Goal: Communication & Community: Answer question/provide support

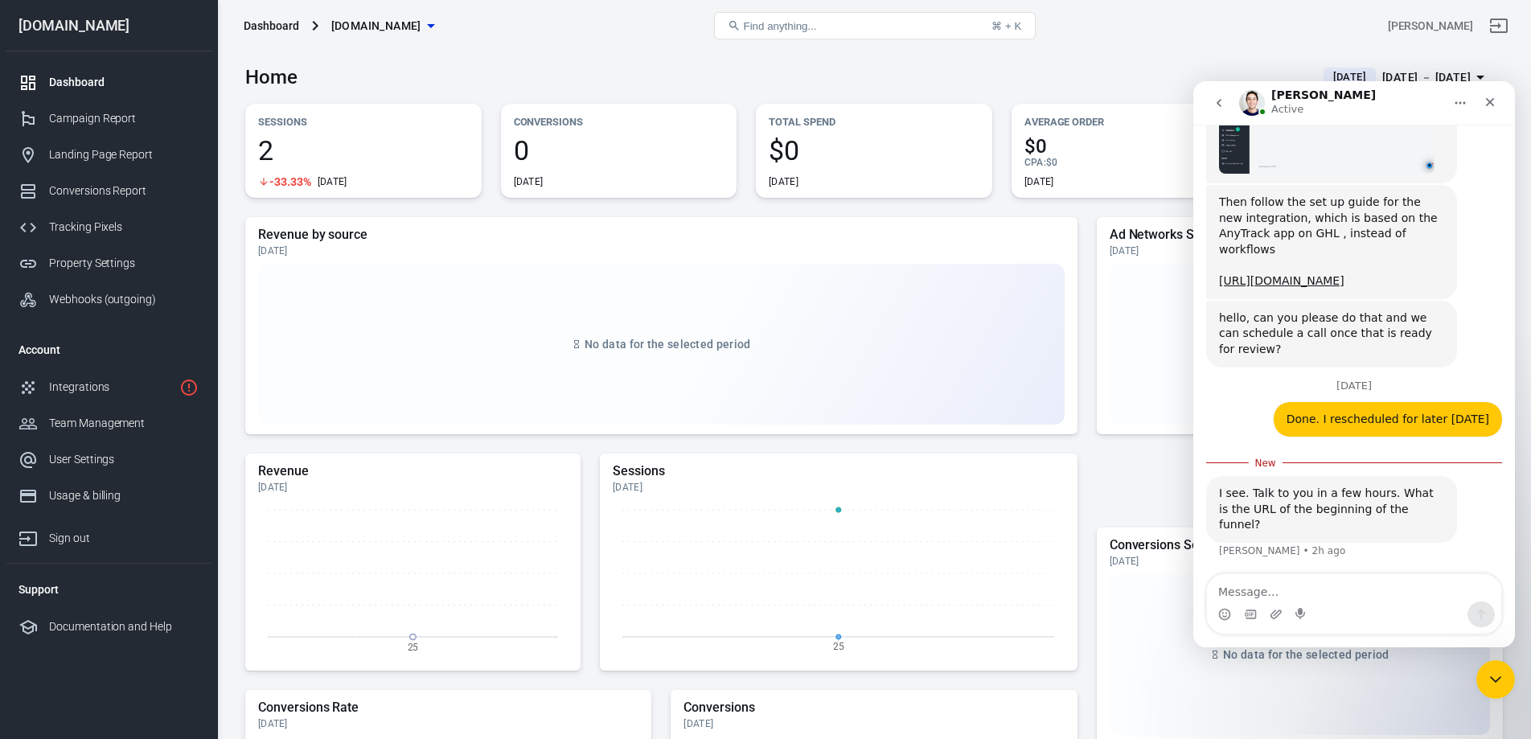
scroll to position [966, 0]
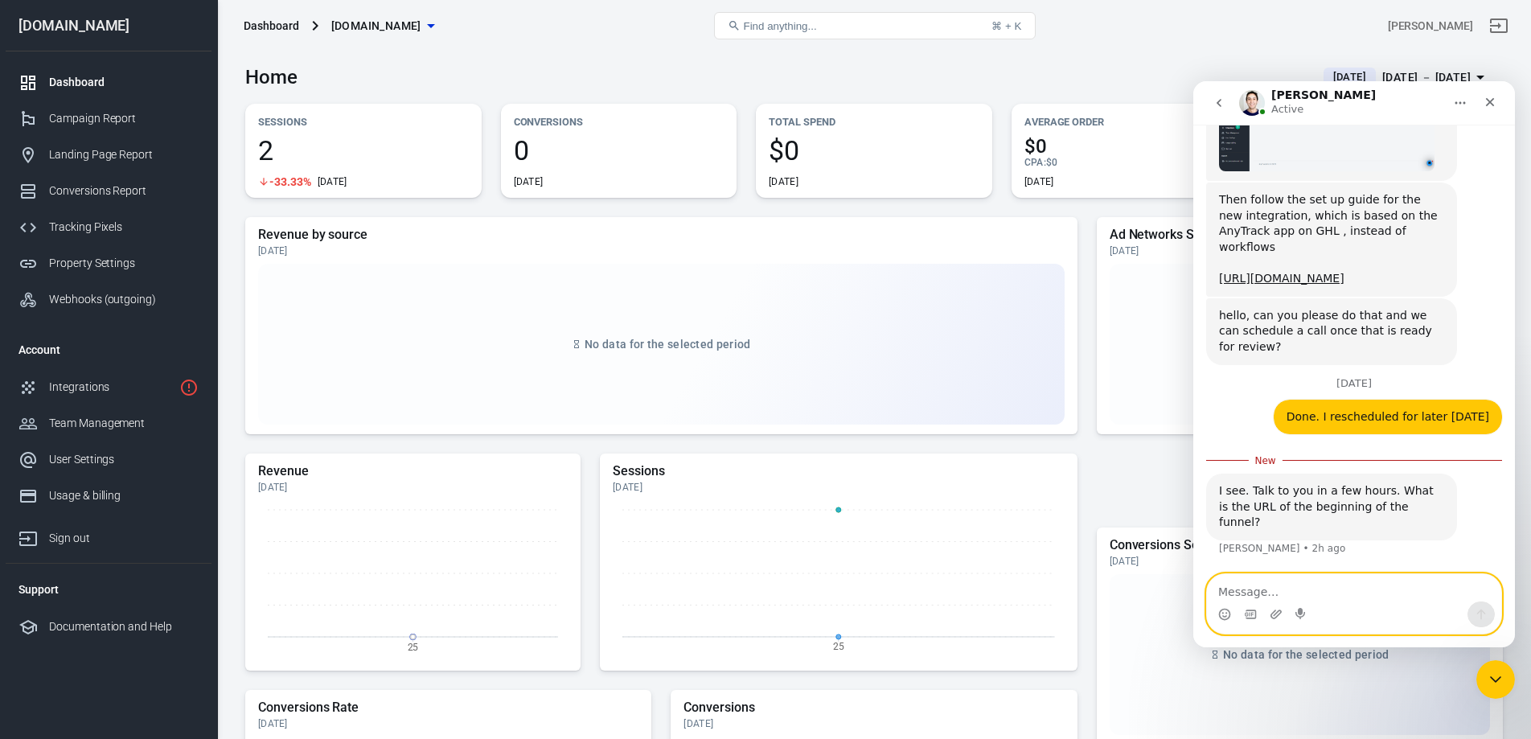
click at [1244, 591] on textarea "Message…" at bounding box center [1354, 587] width 294 height 27
type textarea "[DOMAIN_NAME]"
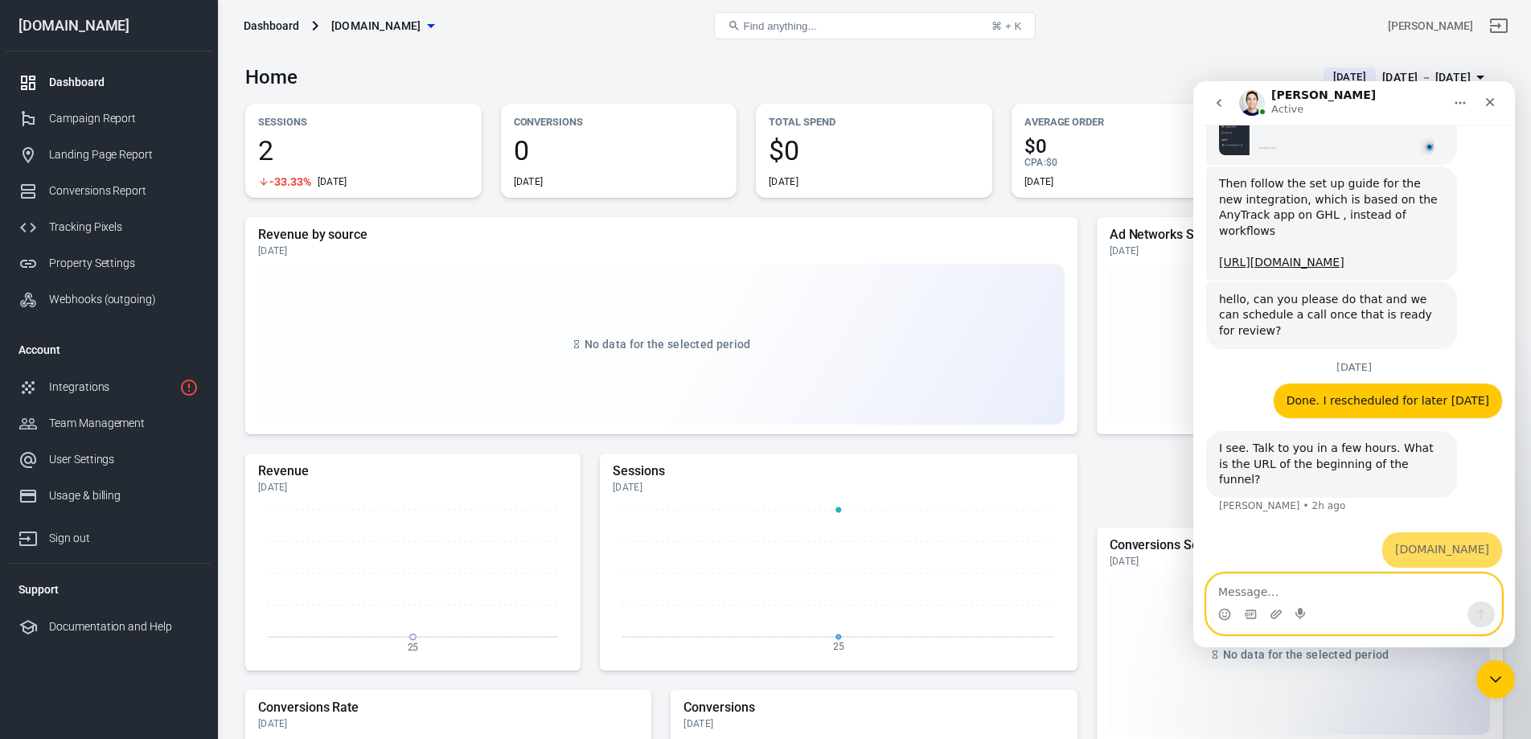
scroll to position [987, 0]
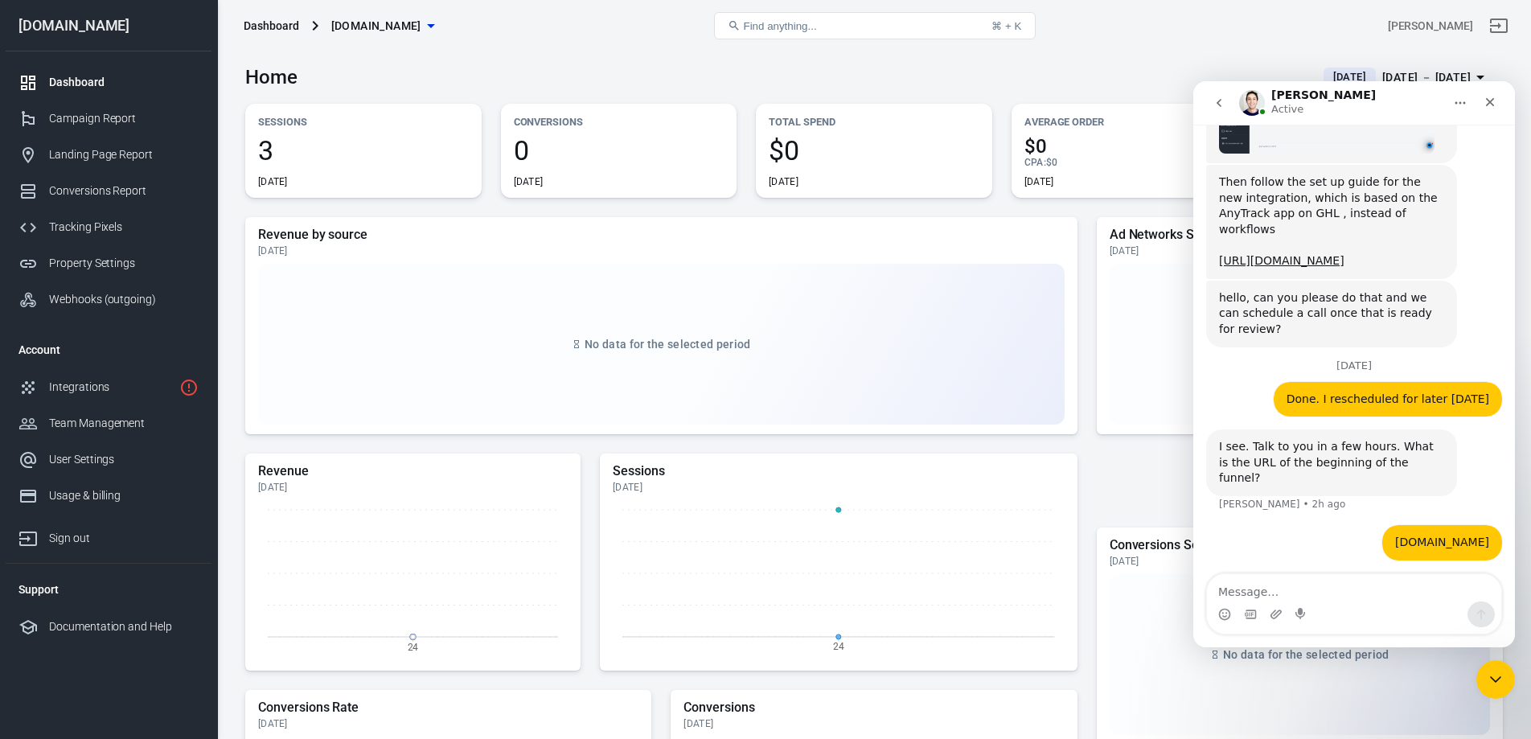
scroll to position [987, 0]
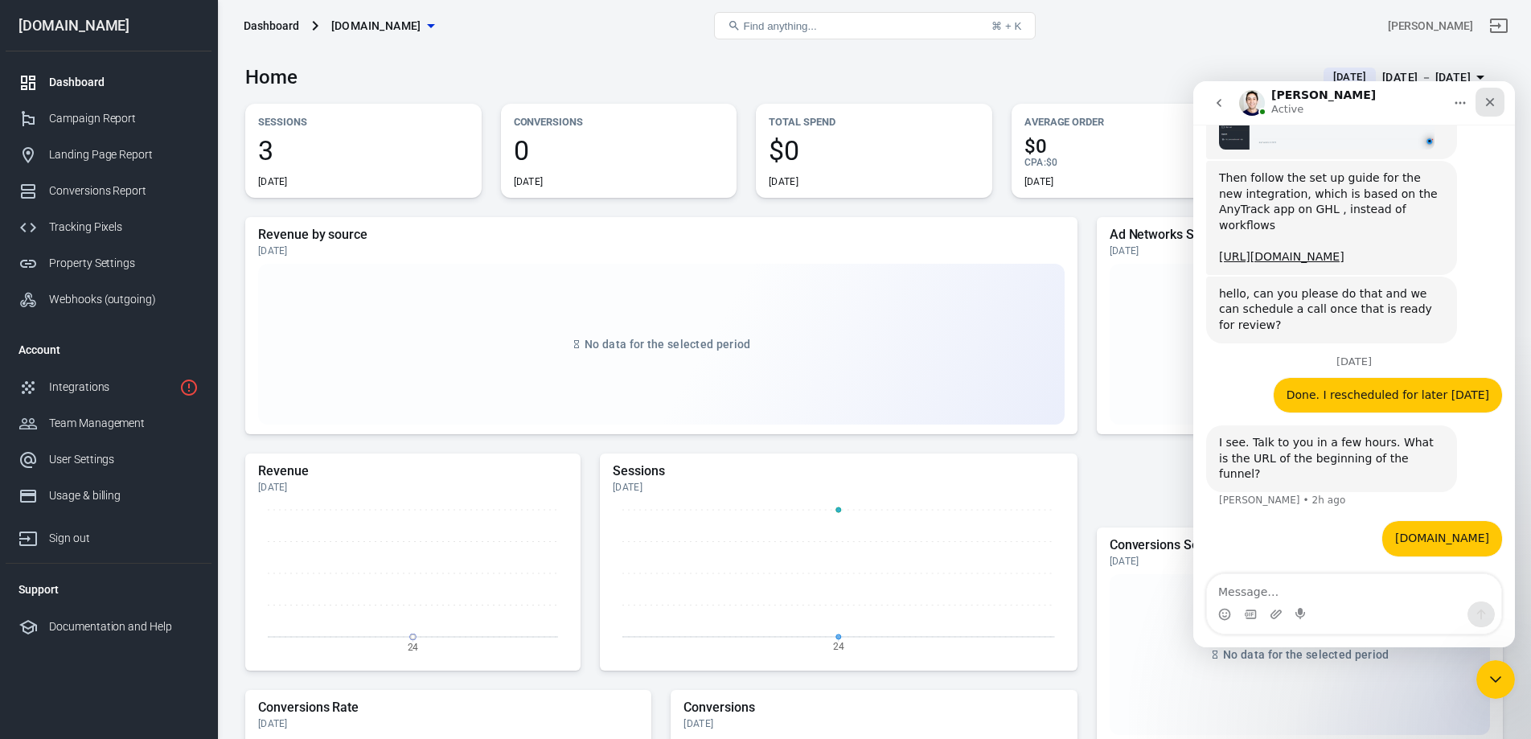
click at [1493, 102] on icon "Close" at bounding box center [1489, 102] width 13 height 13
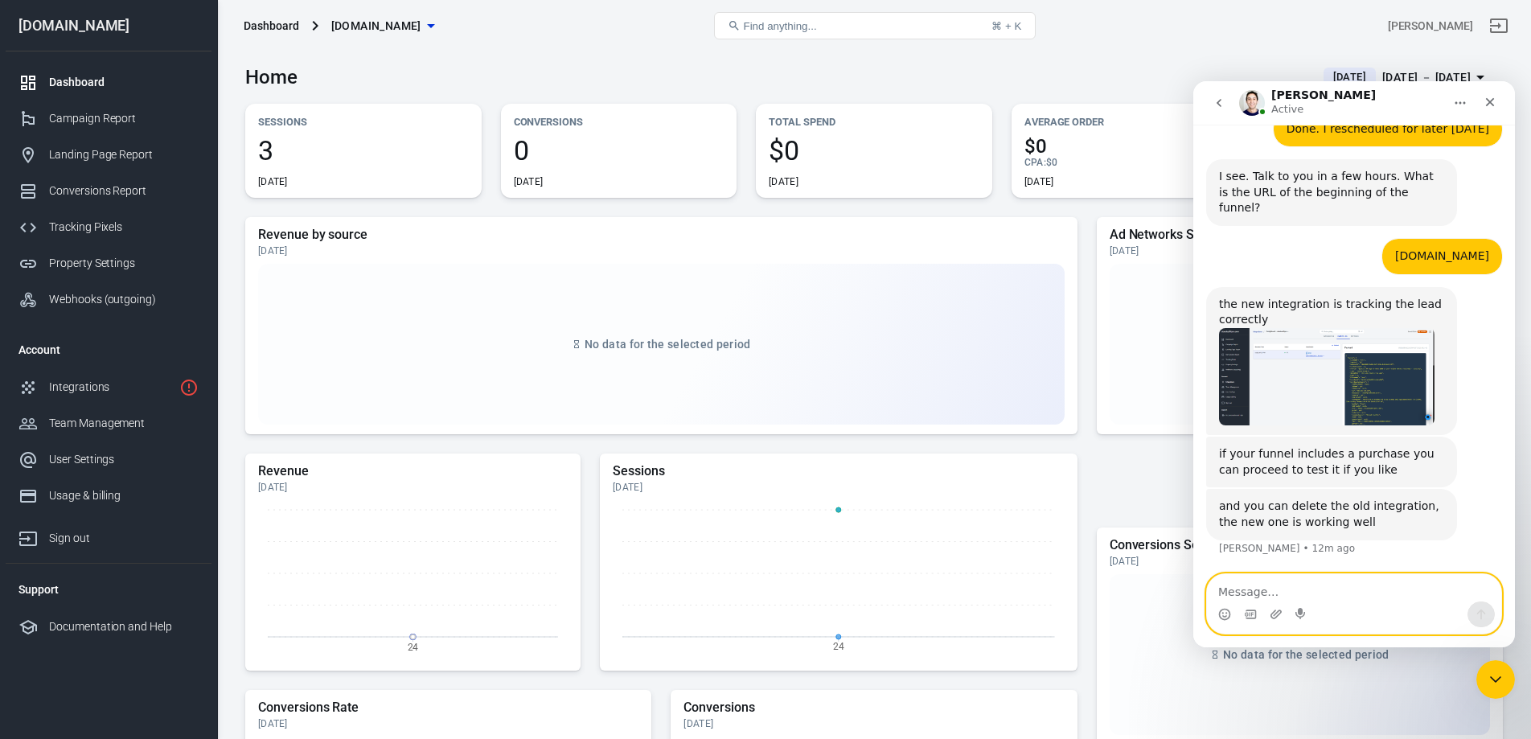
scroll to position [1253, 0]
click at [1322, 424] on img "Jose says…" at bounding box center [1326, 377] width 215 height 98
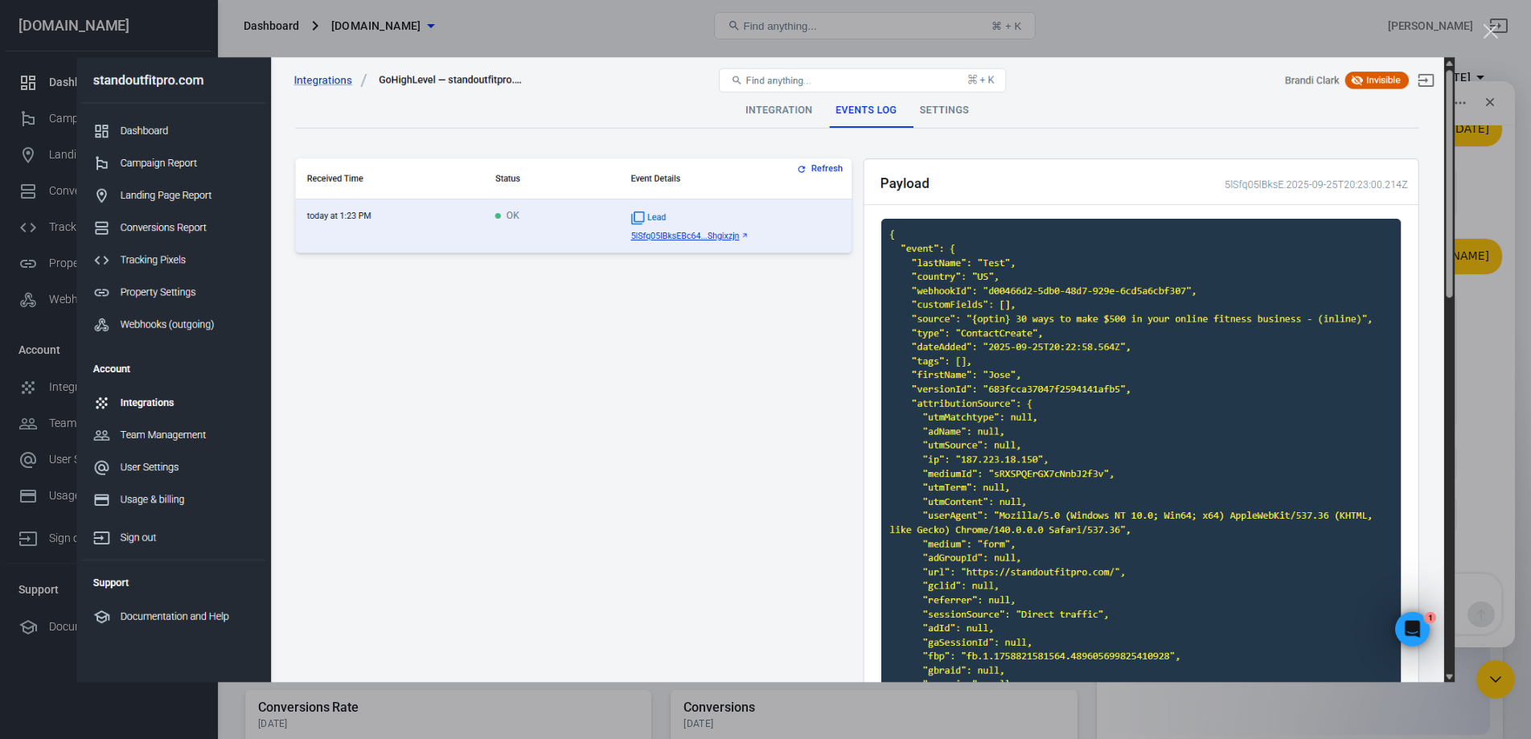
click at [1500, 26] on div "Intercom messenger" at bounding box center [765, 369] width 1531 height 739
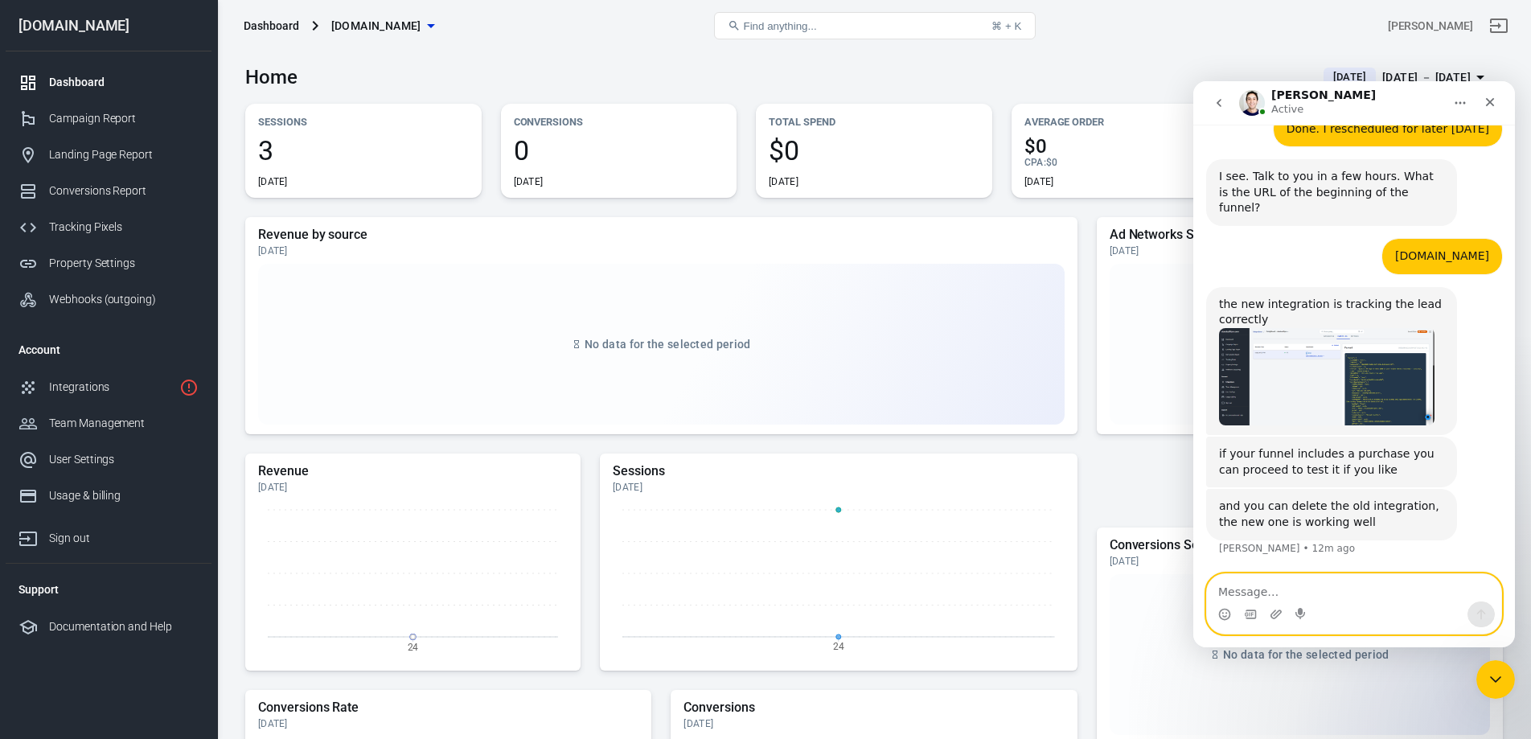
click at [1265, 593] on textarea "Message…" at bounding box center [1354, 587] width 294 height 27
type textarea "o"
type textarea "Ok, I'll do that now"
click at [1480, 614] on icon "Send a message…" at bounding box center [1481, 614] width 13 height 13
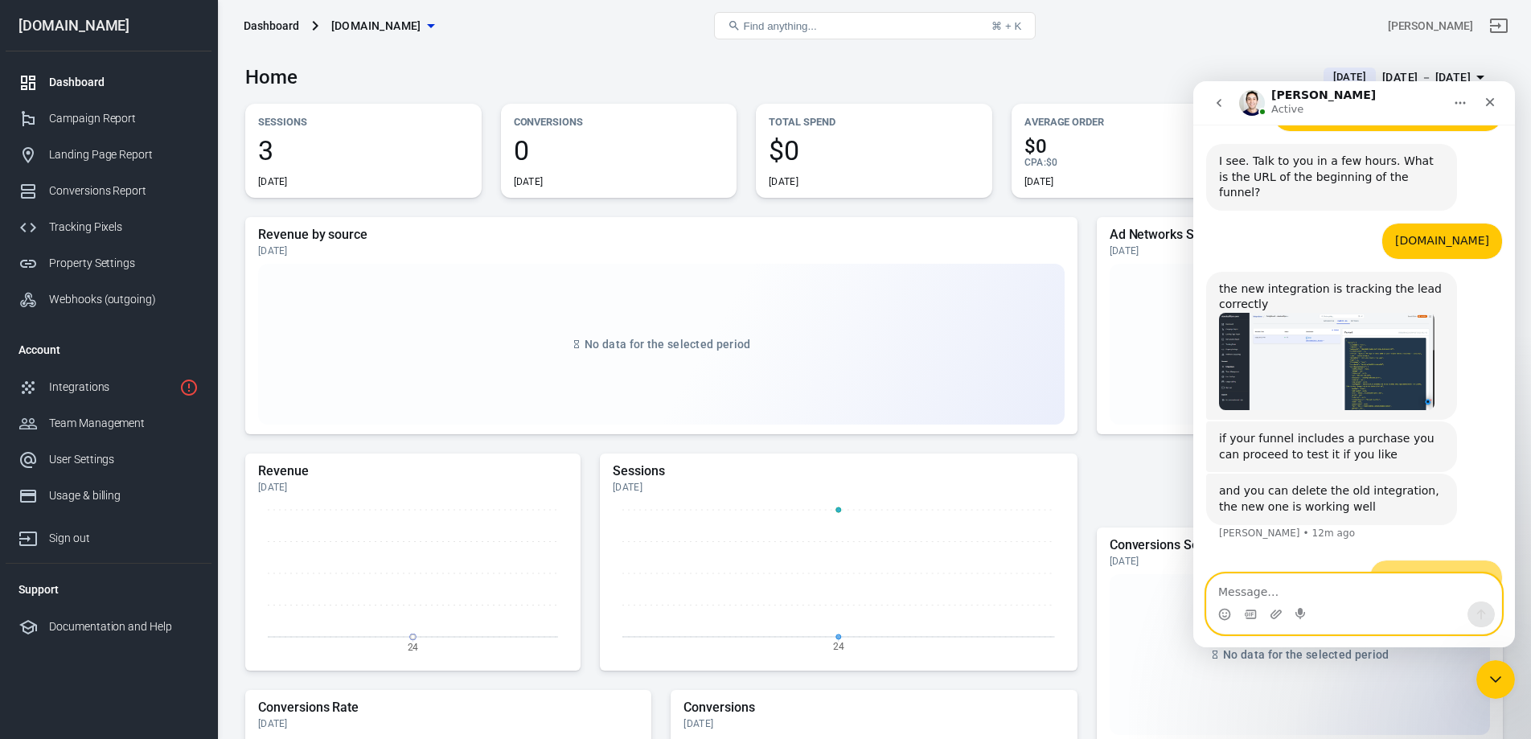
scroll to position [1301, 0]
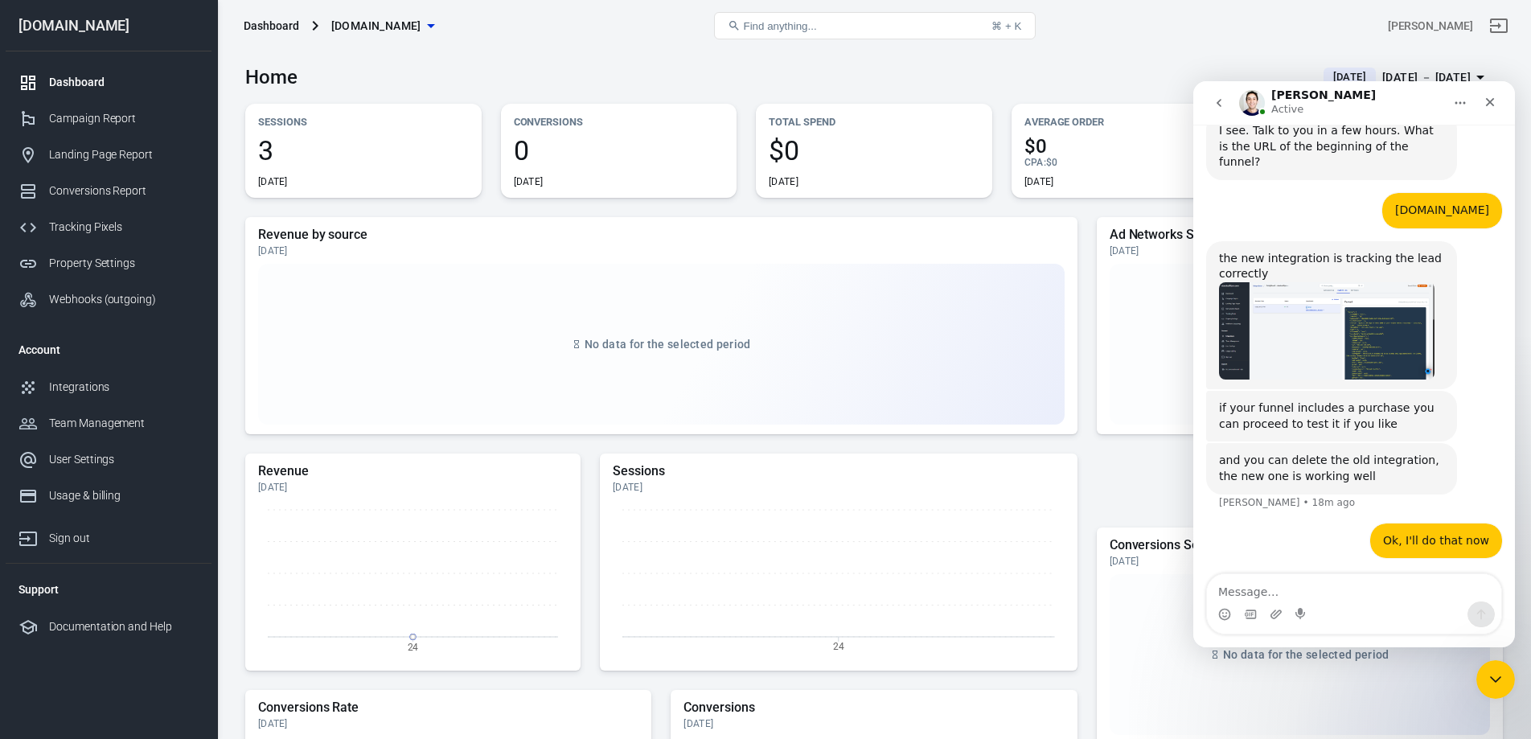
scroll to position [1301, 0]
click at [1032, 83] on div "Home [DATE] [DATE] － [DATE]" at bounding box center [874, 70] width 1258 height 39
click at [1491, 101] on icon "Close" at bounding box center [1489, 102] width 13 height 13
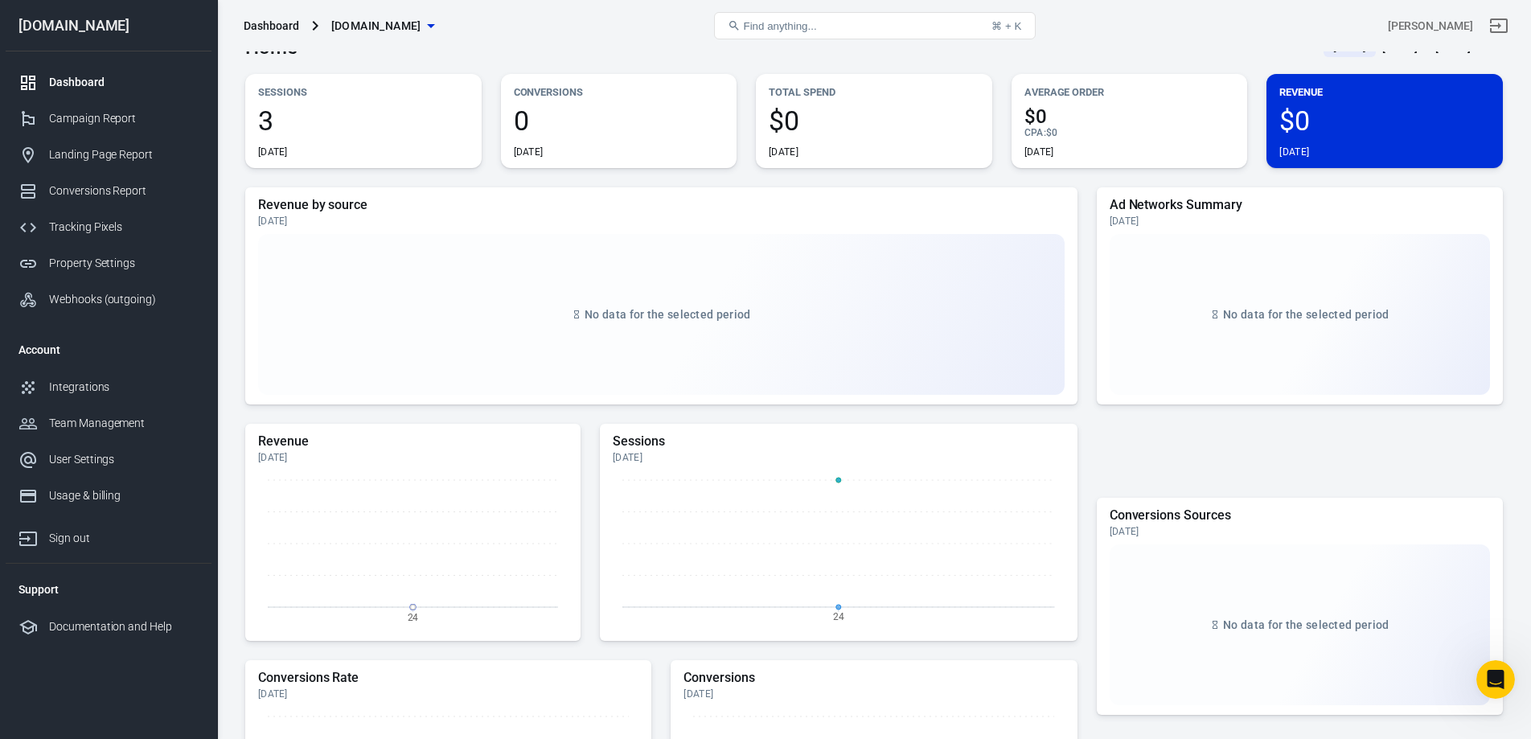
scroll to position [0, 0]
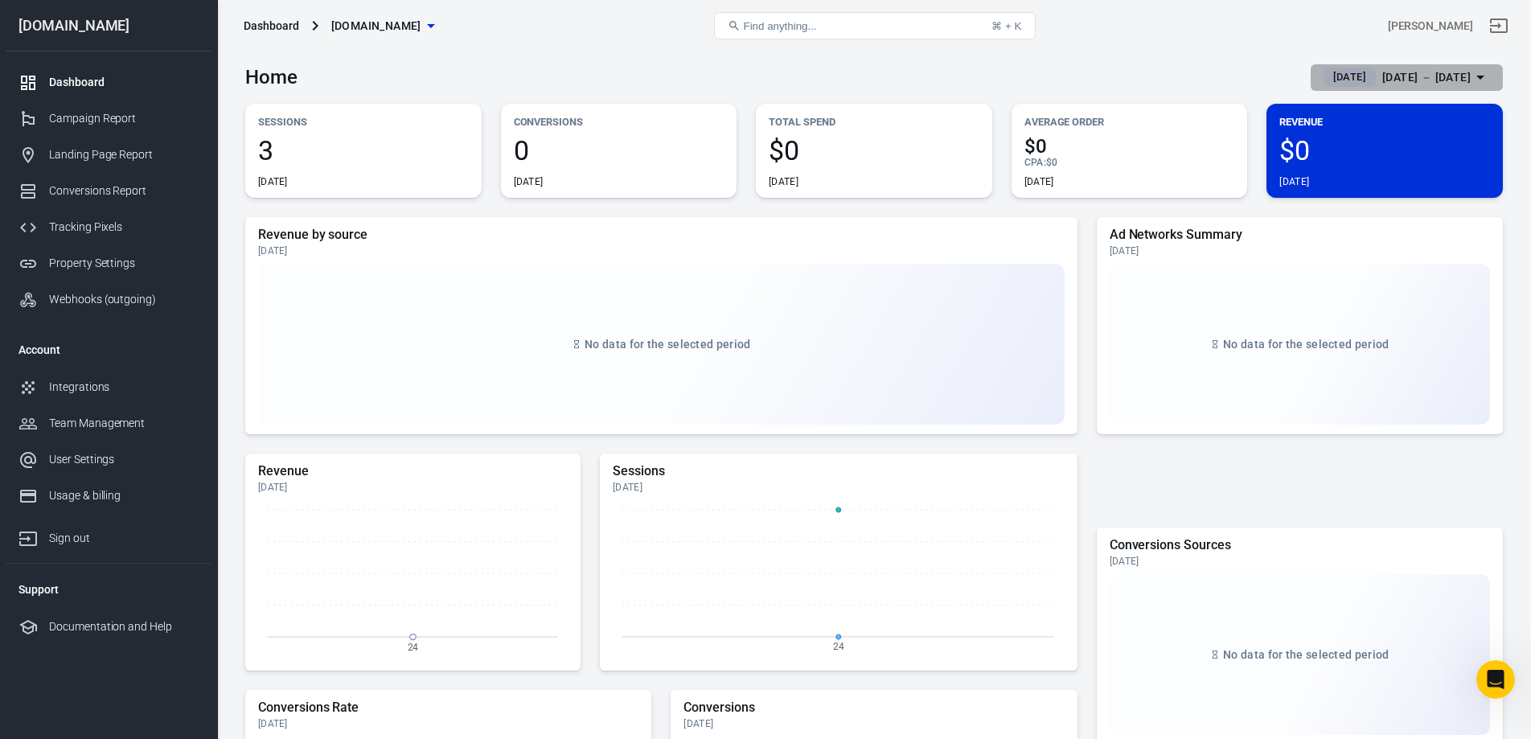
click at [1456, 78] on div "[DATE] － [DATE]" at bounding box center [1426, 78] width 88 height 20
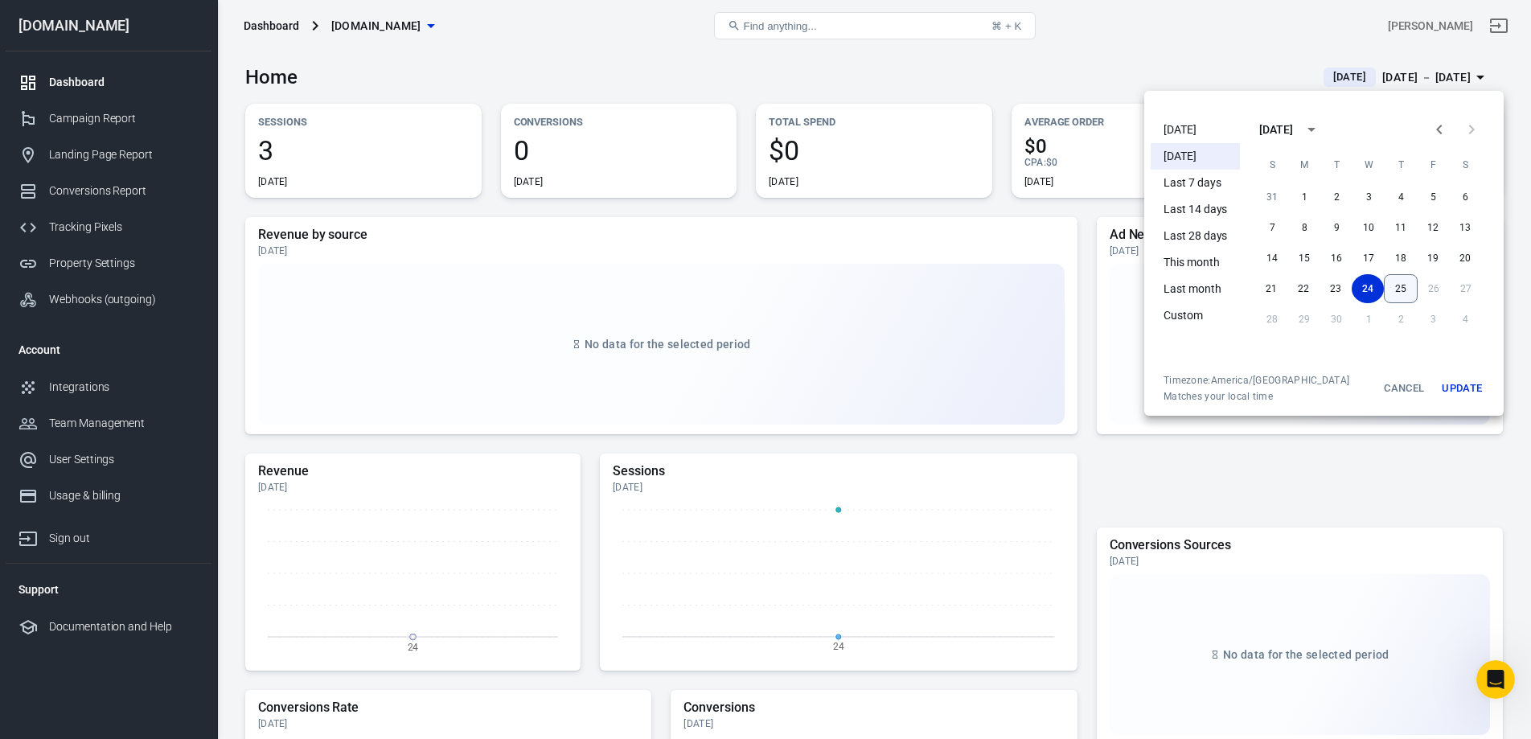
click at [1405, 283] on button "25" at bounding box center [1401, 288] width 34 height 29
click at [1457, 388] on button "Update" at bounding box center [1461, 388] width 51 height 29
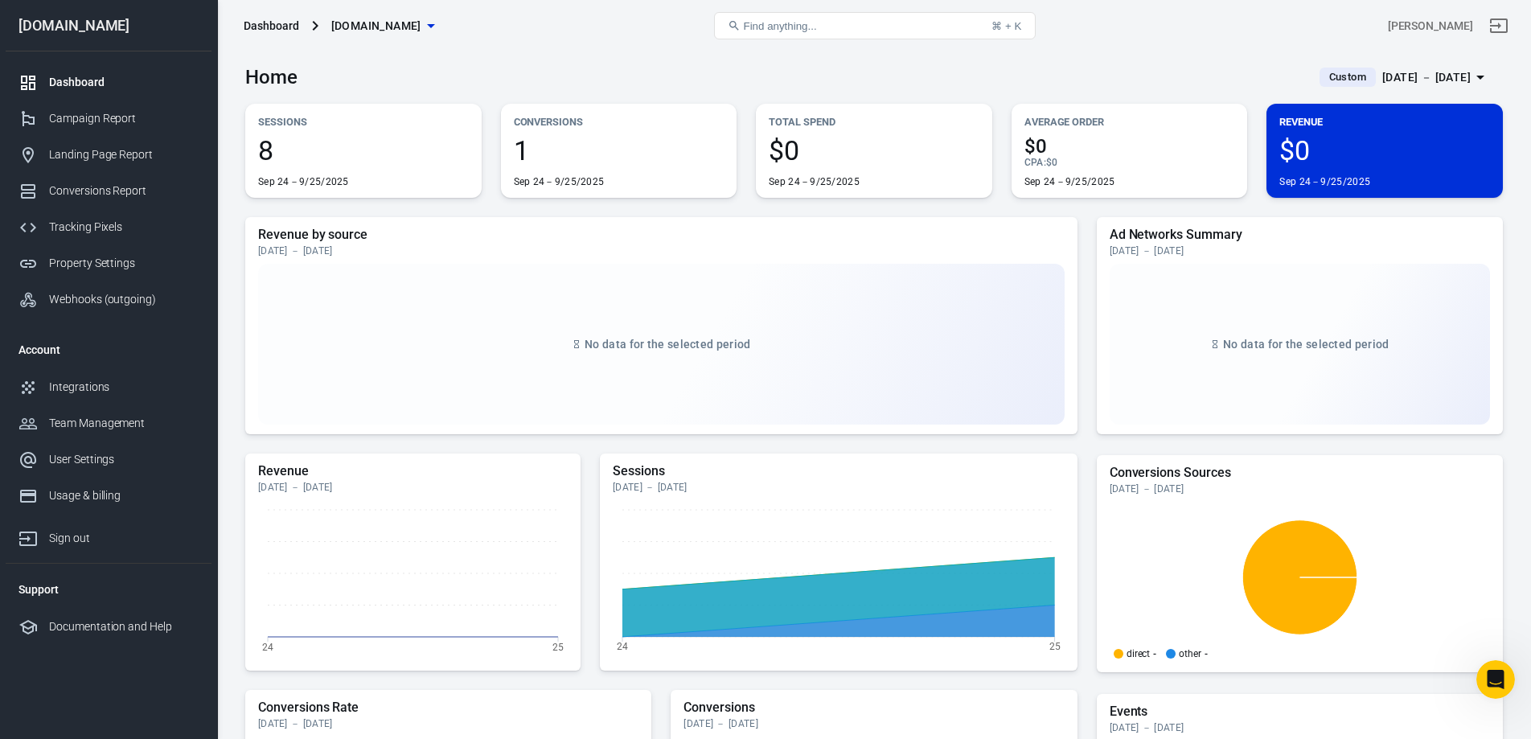
click at [659, 154] on span "1" at bounding box center [619, 150] width 211 height 27
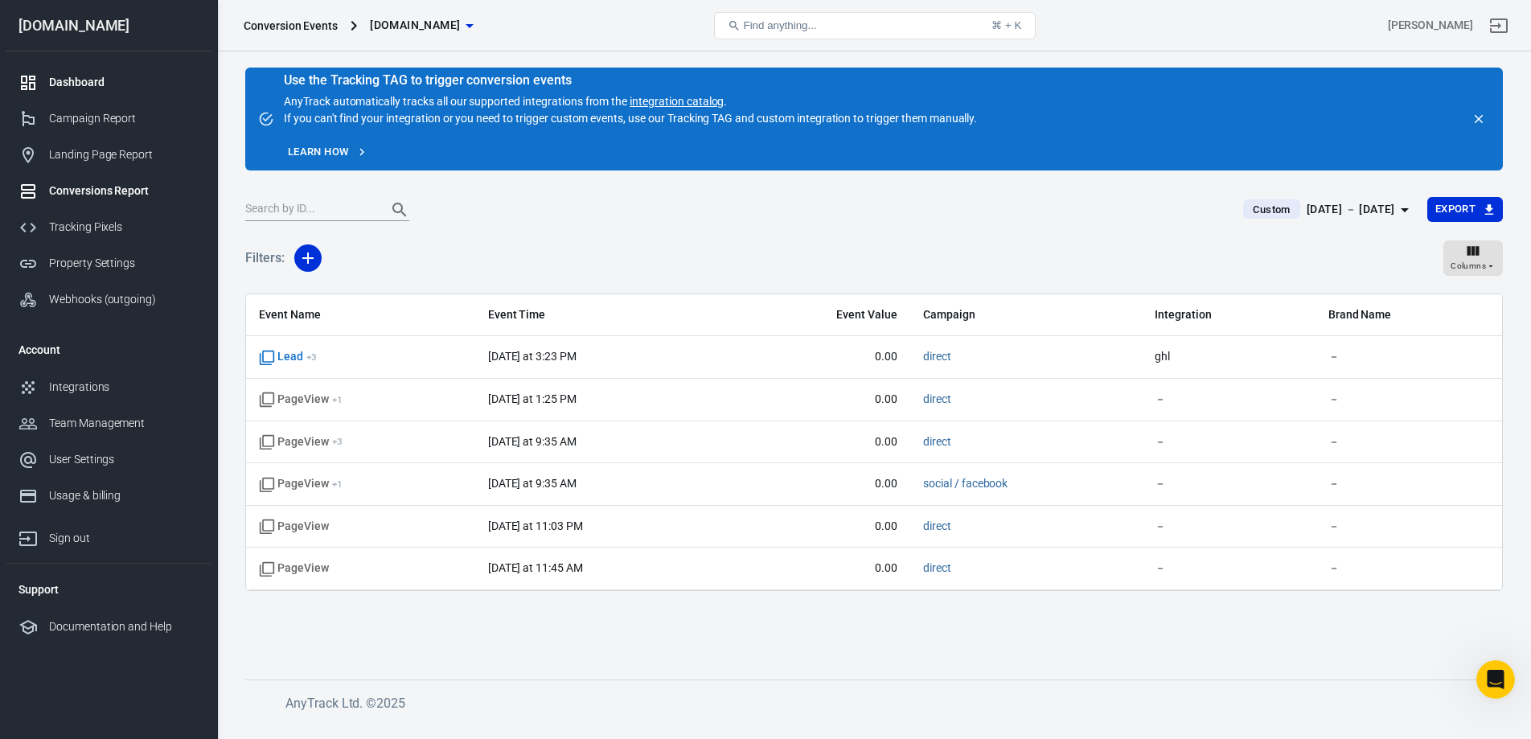
click at [85, 84] on div "Dashboard" at bounding box center [124, 82] width 150 height 17
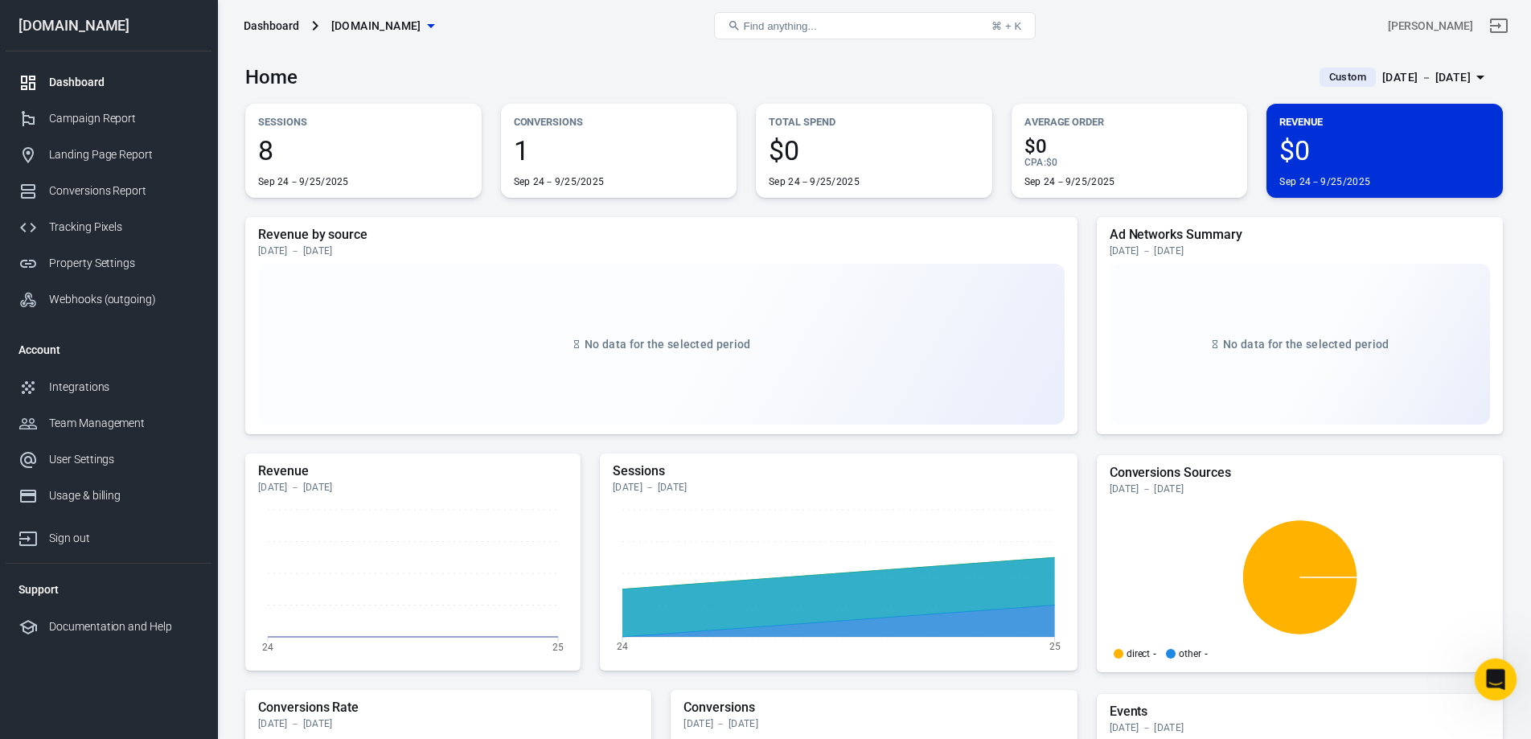
click at [1485, 675] on icon "Open Intercom Messenger" at bounding box center [1493, 677] width 27 height 27
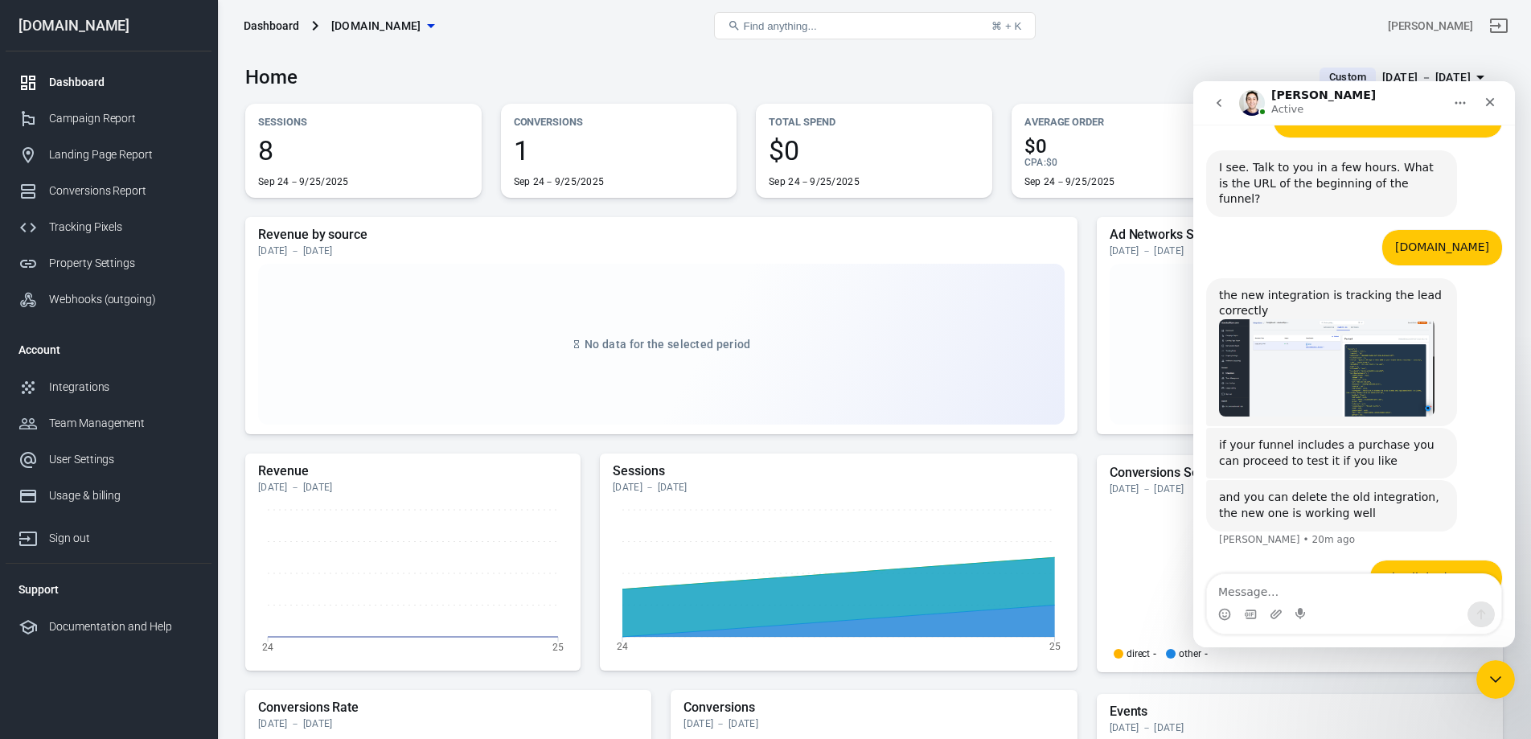
scroll to position [1301, 0]
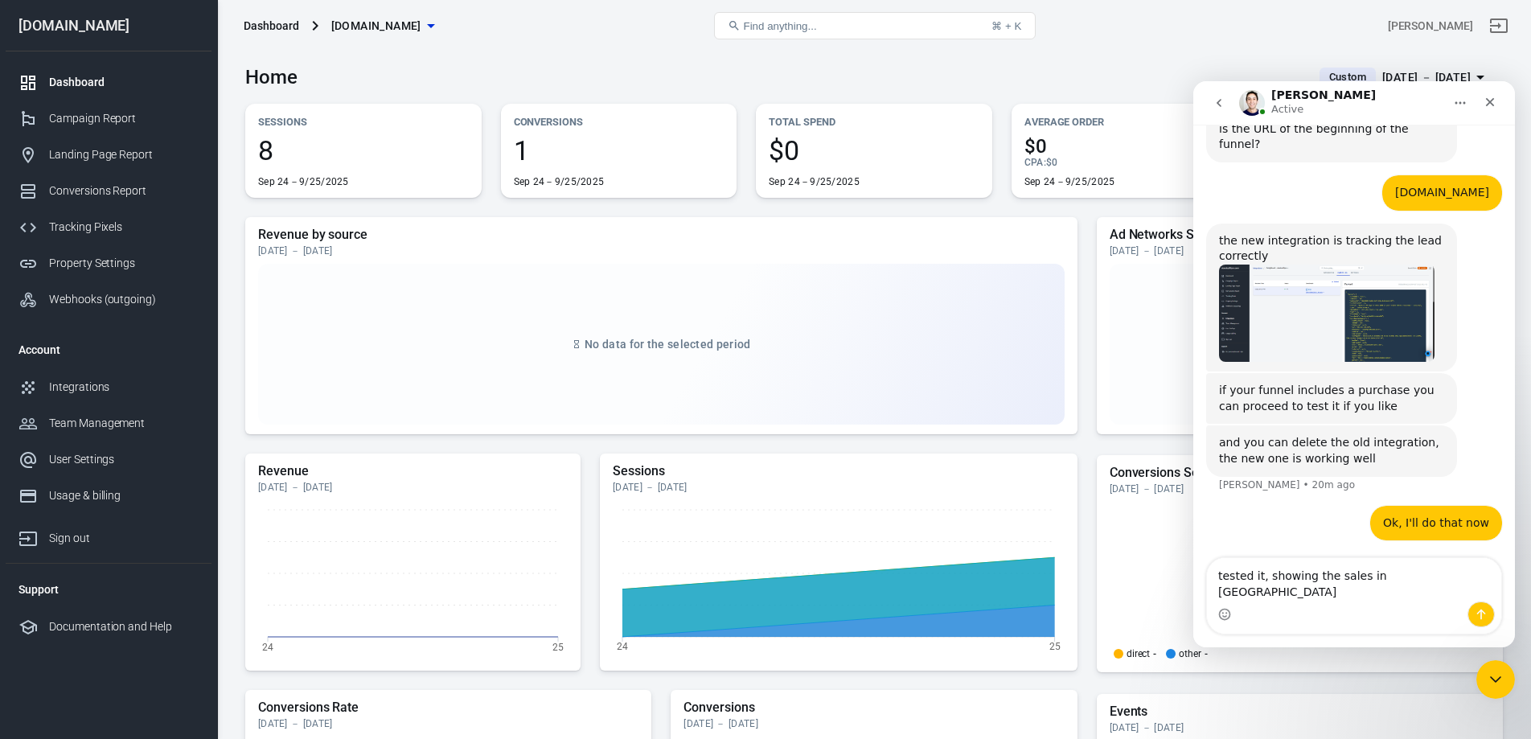
drag, startPoint x: 1405, startPoint y: 597, endPoint x: 1204, endPoint y: 589, distance: 201.2
click at [1204, 589] on div "tested it, showing the sales in GHL tested it, showing the sales in GHL" at bounding box center [1354, 595] width 322 height 77
click at [1346, 574] on textarea "Tested it, took each upsale and each transaction is showing in GHL" at bounding box center [1354, 579] width 294 height 43
type textarea "Tested it, took each upsell and each transaction is showing in GHL"
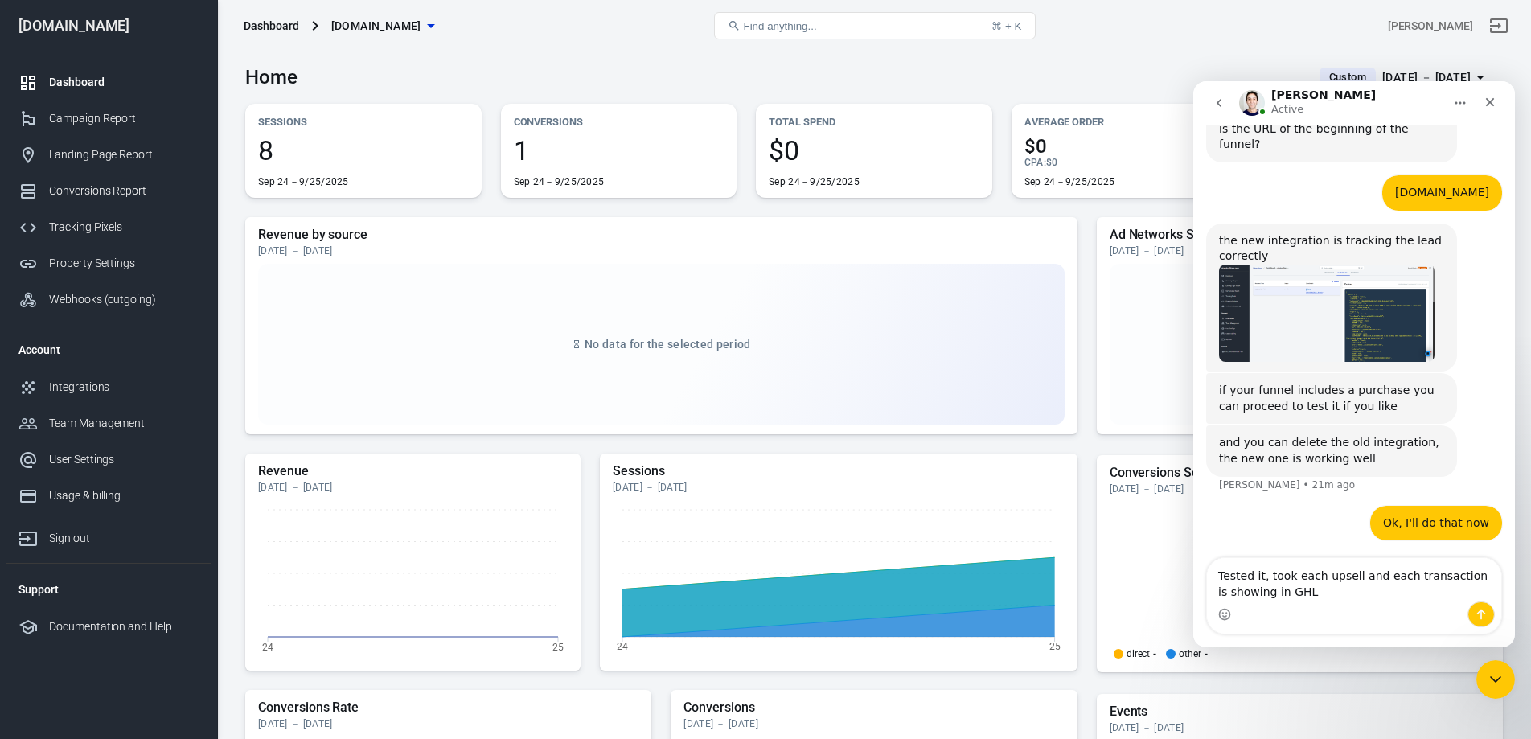
click at [1360, 621] on div "Intercom messenger" at bounding box center [1354, 614] width 294 height 26
click at [1485, 613] on icon "Send a message…" at bounding box center [1481, 614] width 9 height 10
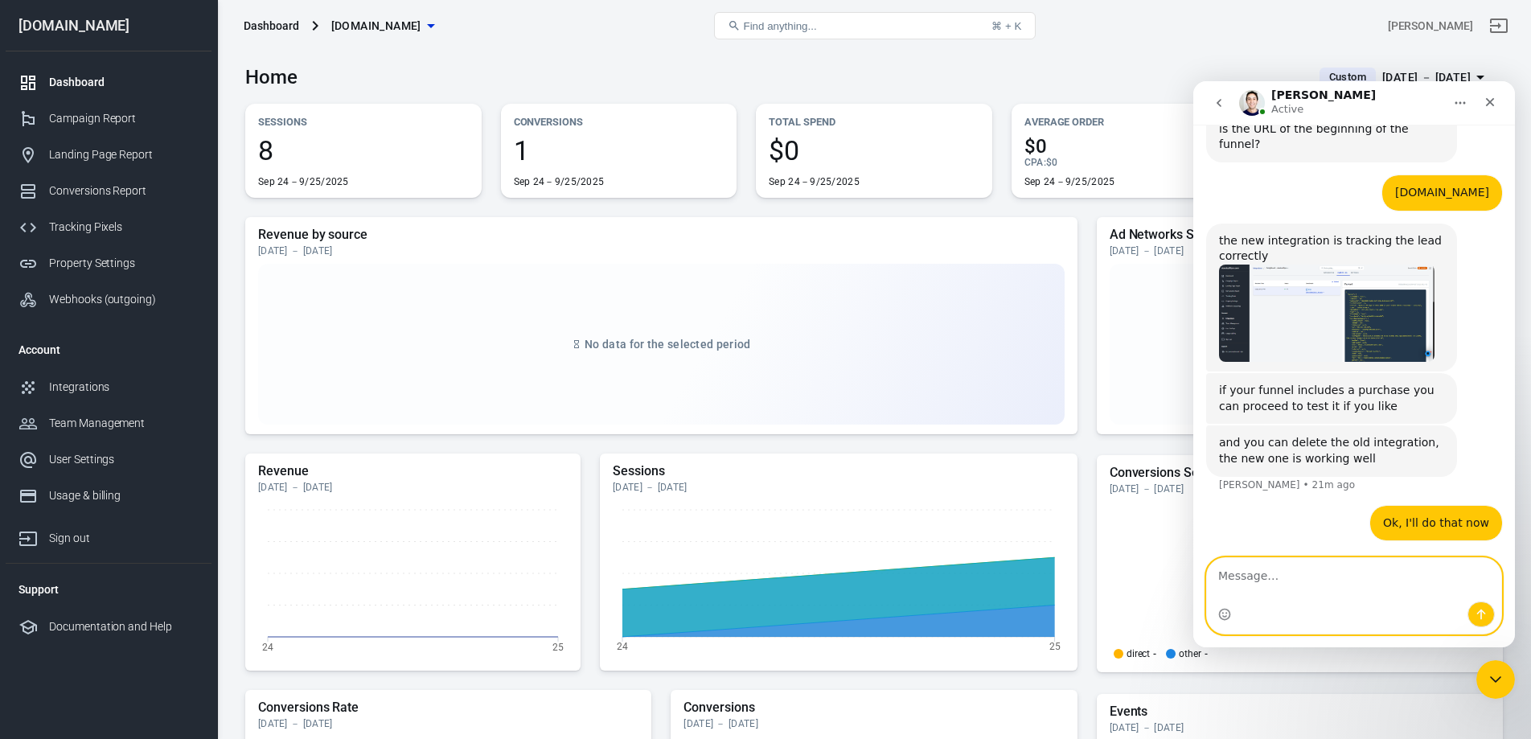
scroll to position [1353, 0]
